Goal: Information Seeking & Learning: Learn about a topic

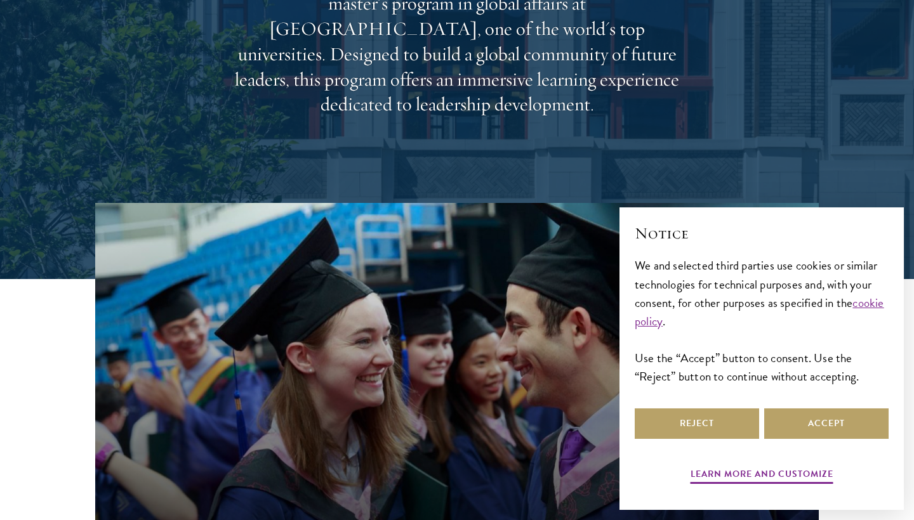
scroll to position [320, 0]
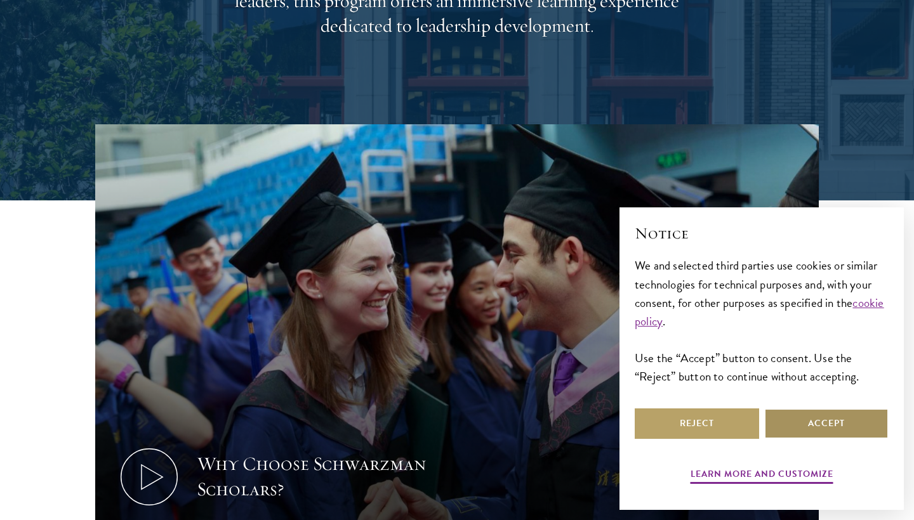
click at [795, 419] on button "Accept" at bounding box center [826, 424] width 124 height 30
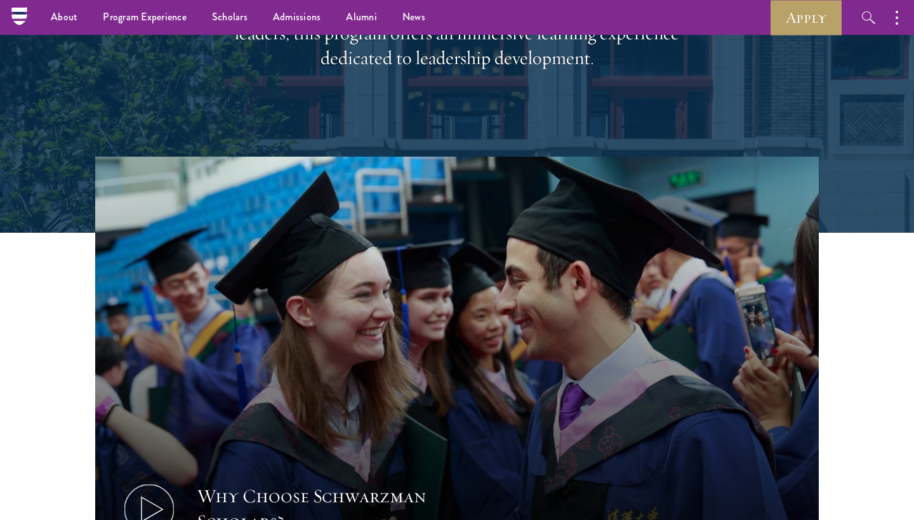
scroll to position [49, 0]
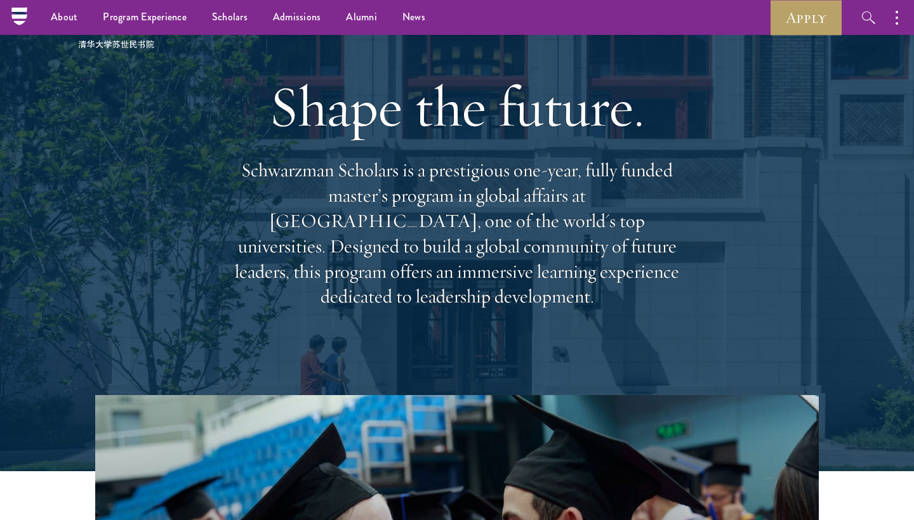
click at [442, 180] on p "Schwarzman Scholars is a prestigious one-year, fully funded master’s program in…" at bounding box center [456, 234] width 457 height 152
click at [445, 222] on p "Schwarzman Scholars is a prestigious one-year, fully funded master’s program in…" at bounding box center [456, 234] width 457 height 152
click at [446, 222] on p "Schwarzman Scholars is a prestigious one-year, fully funded master’s program in…" at bounding box center [456, 234] width 457 height 152
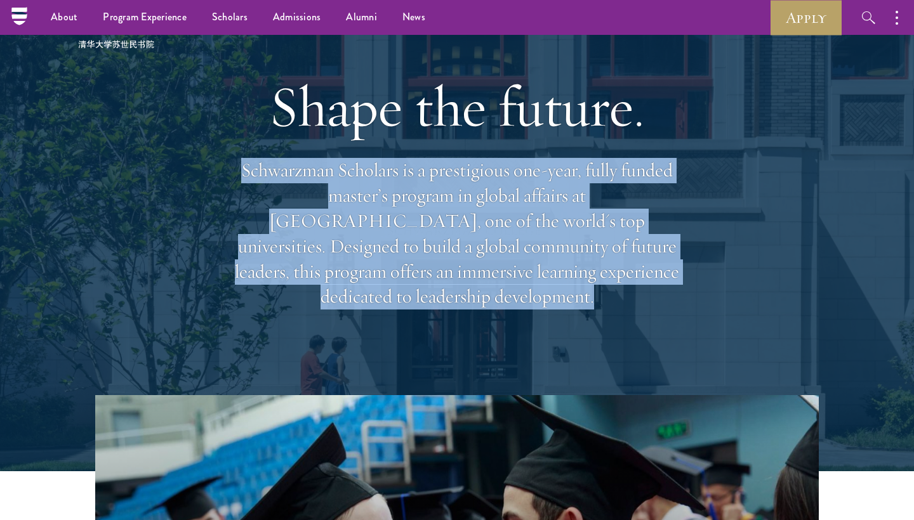
click at [446, 222] on p "Schwarzman Scholars is a prestigious one-year, fully funded master’s program in…" at bounding box center [456, 234] width 457 height 152
click at [449, 257] on p "Schwarzman Scholars is a prestigious one-year, fully funded master’s program in…" at bounding box center [456, 234] width 457 height 152
click at [442, 328] on div "Shape the future. Schwarzman Scholars is a prestigious one-year, fully funded m…" at bounding box center [456, 191] width 457 height 366
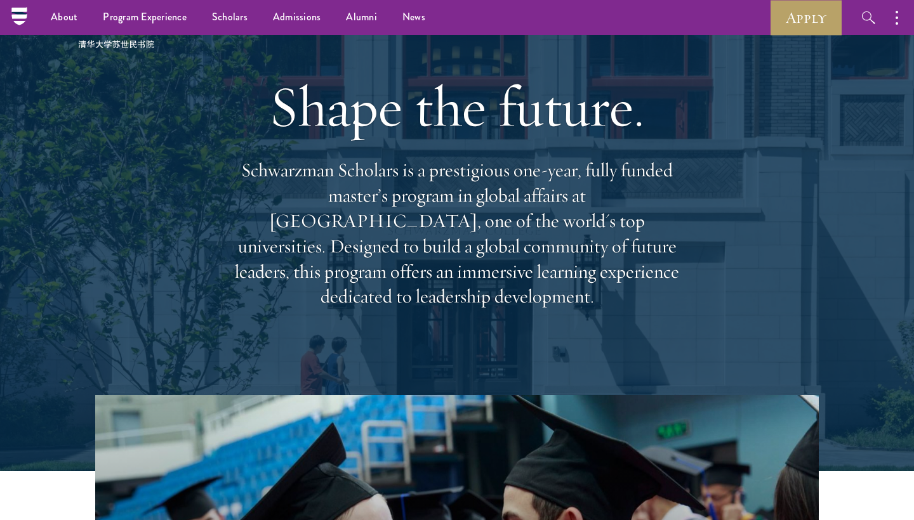
click at [442, 328] on div "Shape the future. Schwarzman Scholars is a prestigious one-year, fully funded m…" at bounding box center [456, 191] width 457 height 366
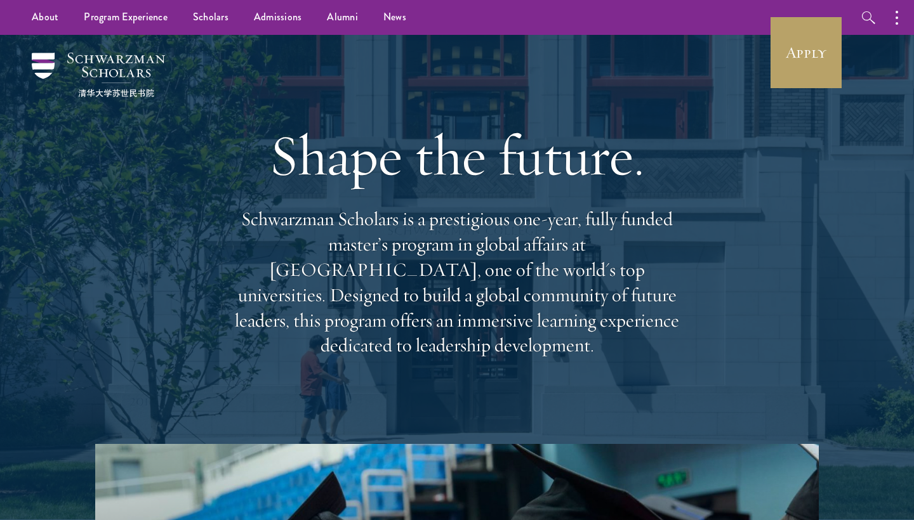
scroll to position [0, 0]
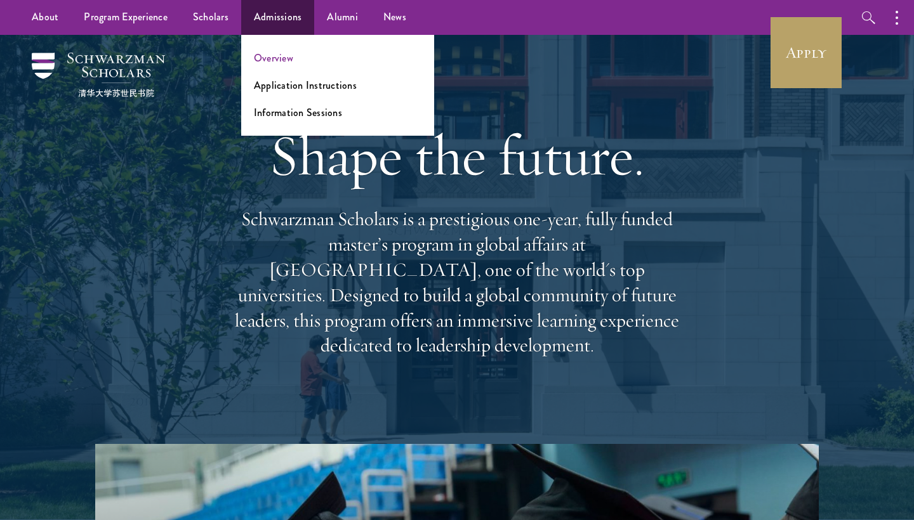
click at [276, 54] on link "Overview" at bounding box center [273, 58] width 39 height 15
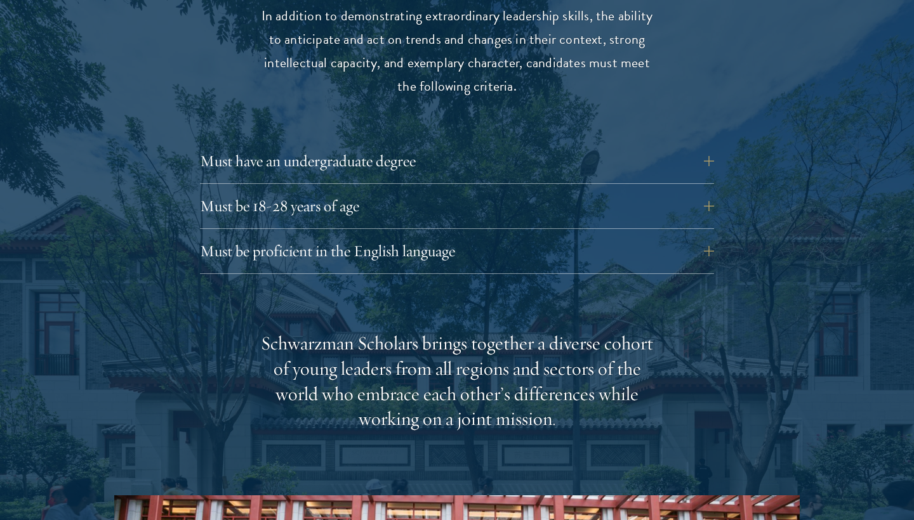
scroll to position [1741, 0]
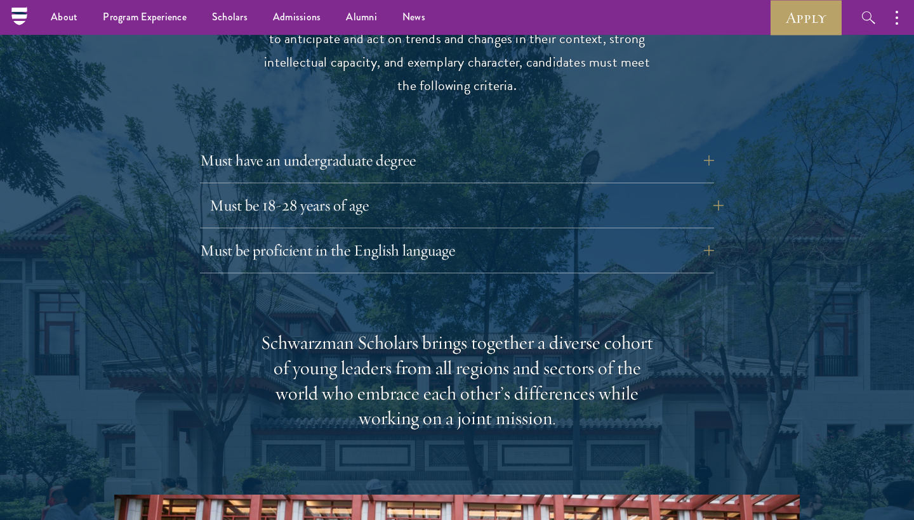
click at [333, 190] on button "Must be 18-28 years of age" at bounding box center [466, 205] width 514 height 30
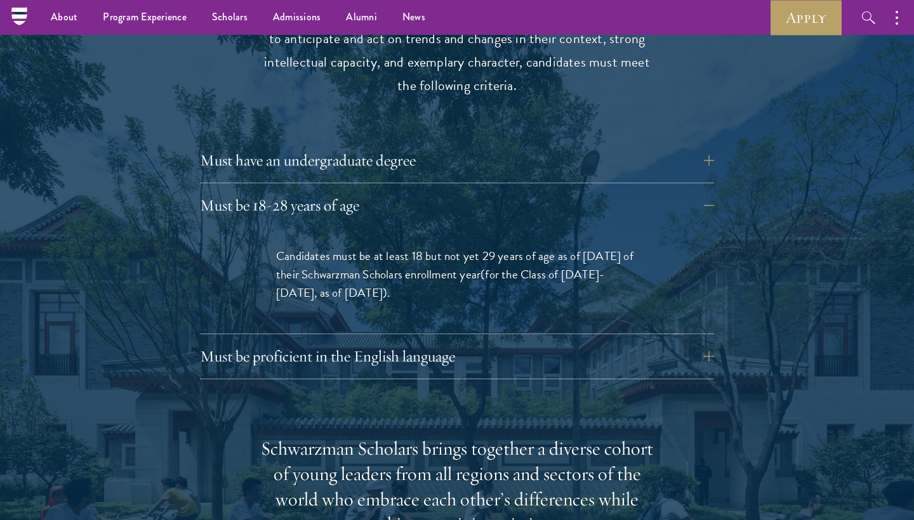
click at [462, 247] on p "Candidates must be at least 18 but not yet 29 years of age as of August 1 of th…" at bounding box center [457, 274] width 362 height 55
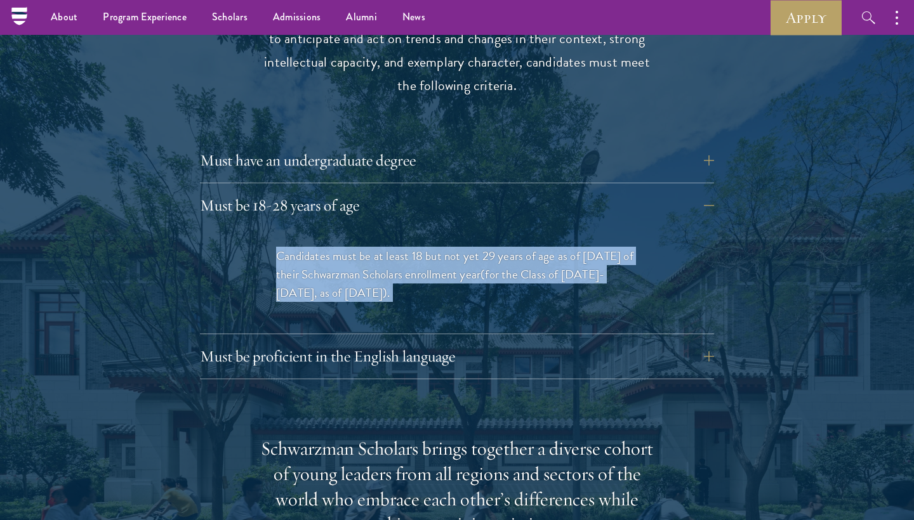
click at [462, 247] on p "Candidates must be at least 18 but not yet 29 years of age as of August 1 of th…" at bounding box center [457, 274] width 362 height 55
click at [465, 247] on p "Candidates must be at least 18 but not yet 29 years of age as of August 1 of th…" at bounding box center [457, 274] width 362 height 55
click at [466, 269] on div "Candidates must be at least 18 but not yet 29 years of age as of August 1 of th…" at bounding box center [457, 281] width 438 height 106
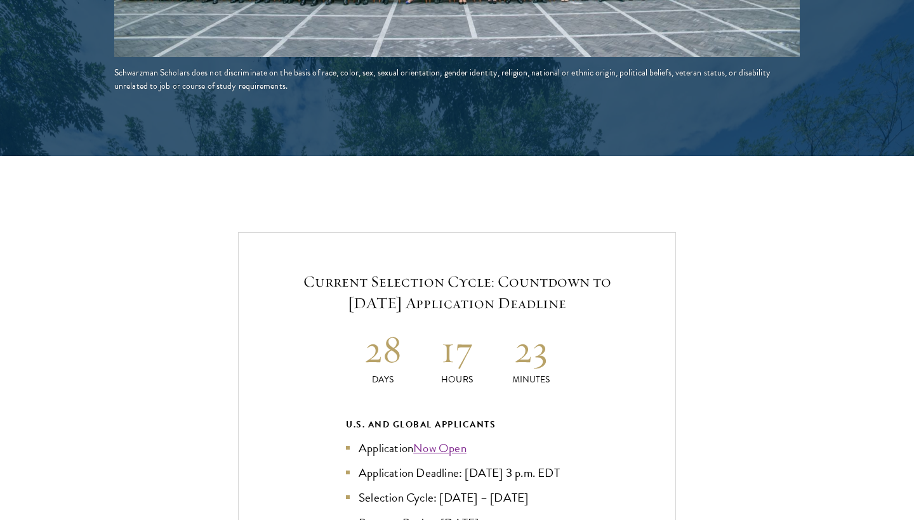
scroll to position [2807, 0]
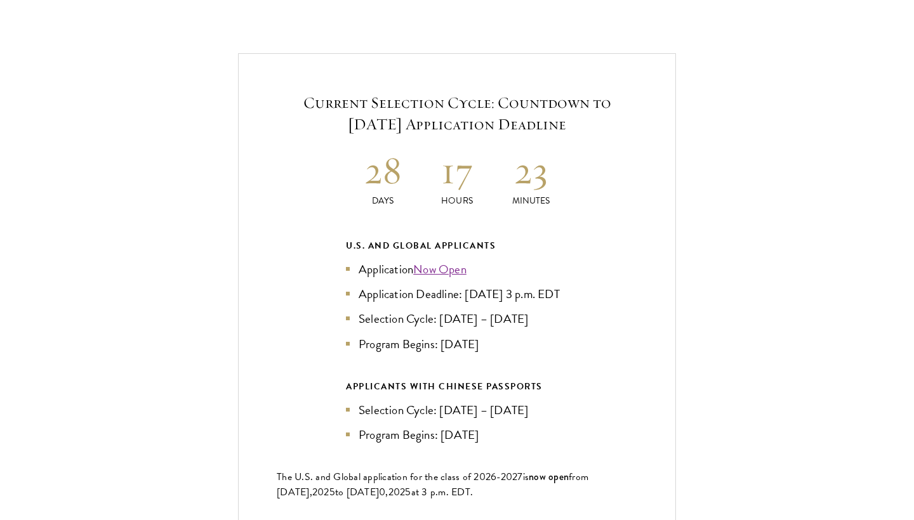
click at [451, 260] on link "Now Open" at bounding box center [439, 269] width 53 height 18
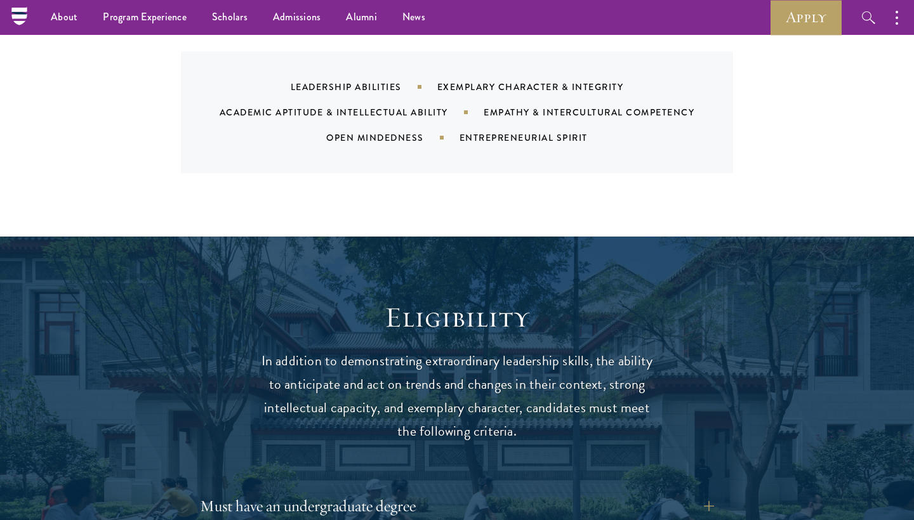
scroll to position [1394, 0]
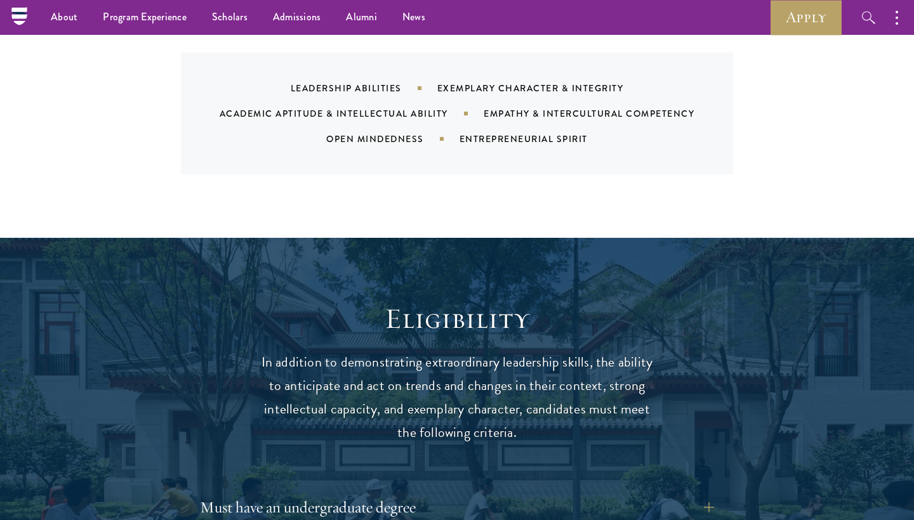
click at [283, 351] on p "In addition to demonstrating extraordinary leadership skills, the ability to an…" at bounding box center [456, 398] width 393 height 94
click at [282, 352] on p "In addition to demonstrating extraordinary leadership skills, the ability to an…" at bounding box center [456, 398] width 393 height 94
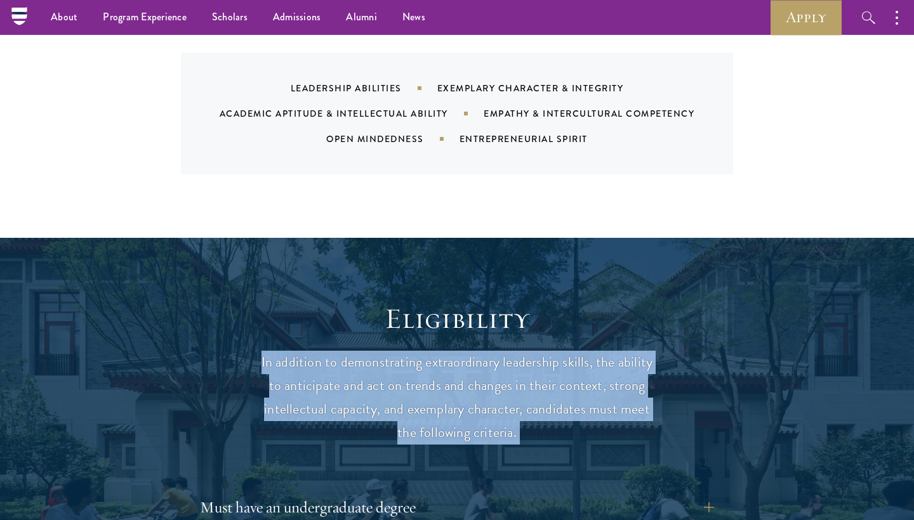
click at [288, 362] on p "In addition to demonstrating extraordinary leadership skills, the ability to an…" at bounding box center [456, 398] width 393 height 94
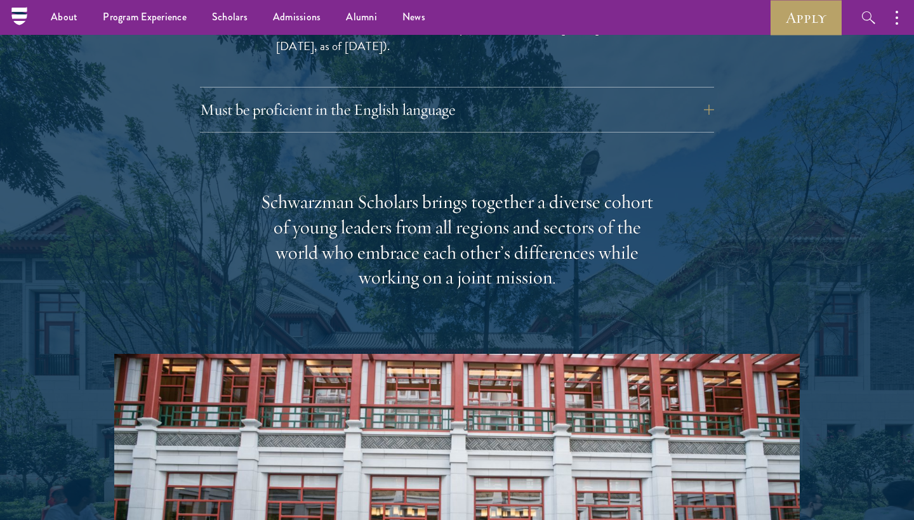
scroll to position [1965, 0]
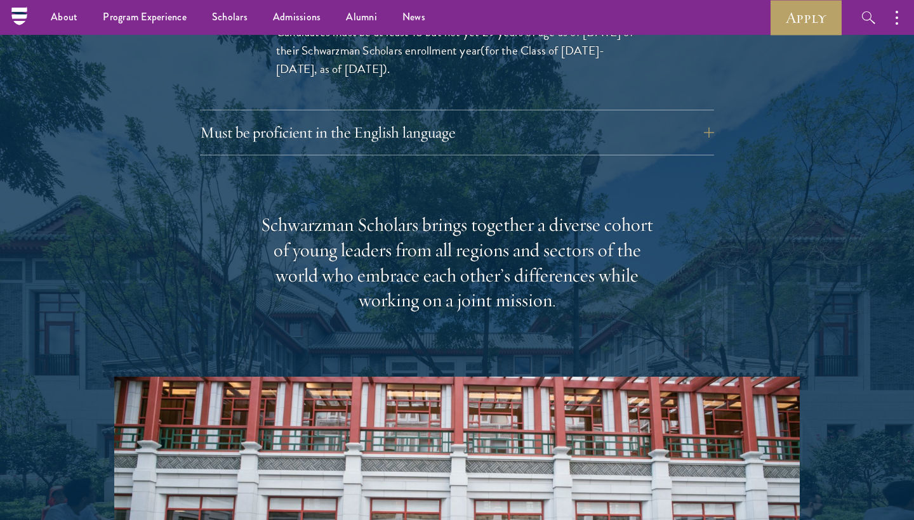
click at [313, 213] on div "Schwarzman Scholars brings together a diverse cohort of young leaders from all …" at bounding box center [456, 264] width 393 height 102
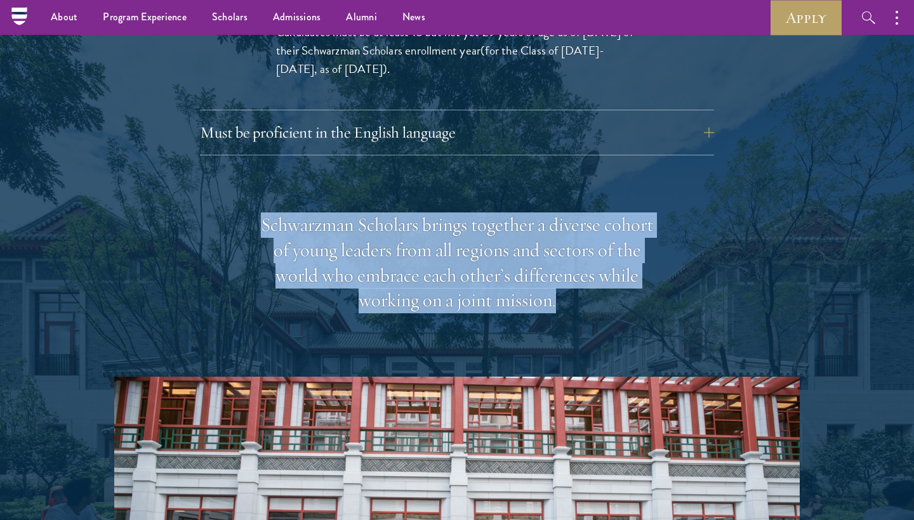
click at [313, 213] on div "Schwarzman Scholars brings together a diverse cohort of young leaders from all …" at bounding box center [456, 264] width 393 height 102
click at [322, 236] on div "Schwarzman Scholars brings together a diverse cohort of young leaders from all …" at bounding box center [456, 264] width 393 height 102
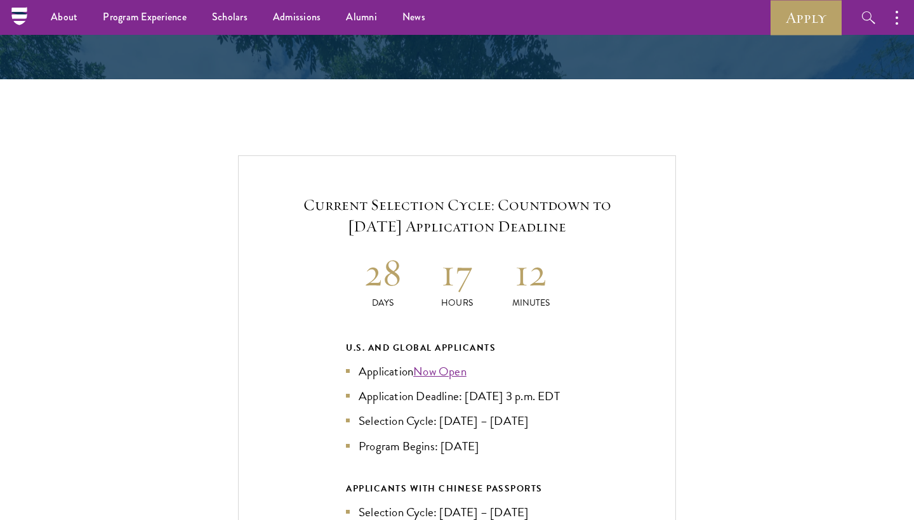
scroll to position [2680, 0]
